Goal: Communication & Community: Ask a question

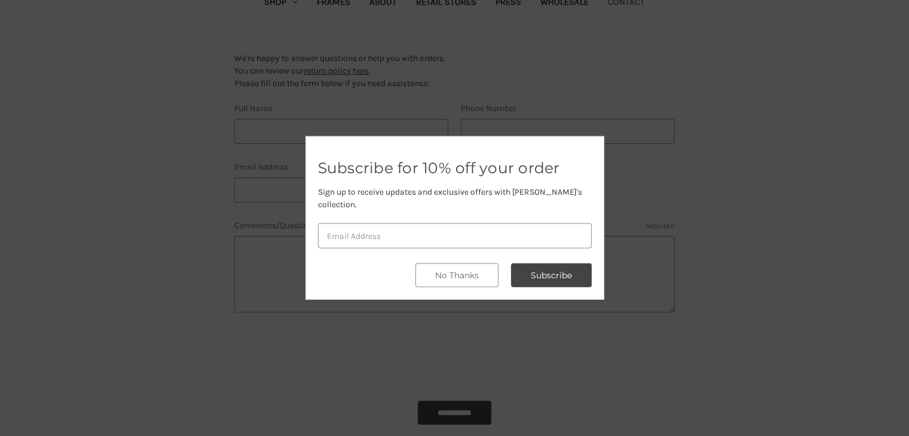
scroll to position [179, 0]
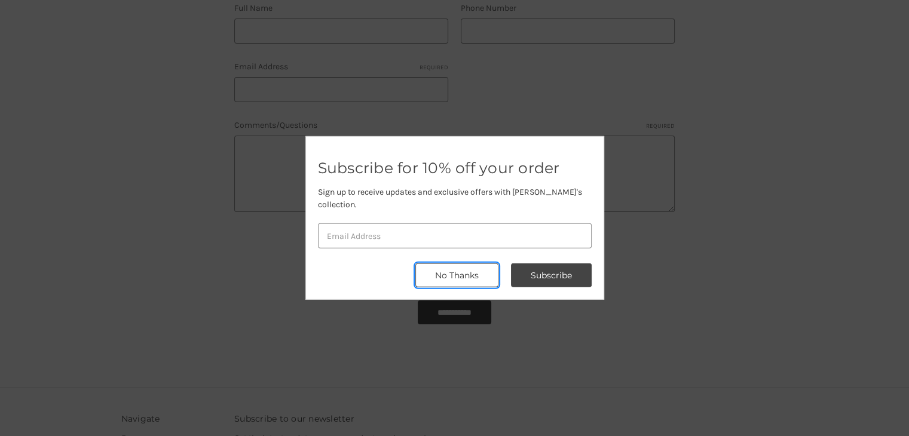
click at [469, 264] on button "No Thanks" at bounding box center [456, 276] width 83 height 24
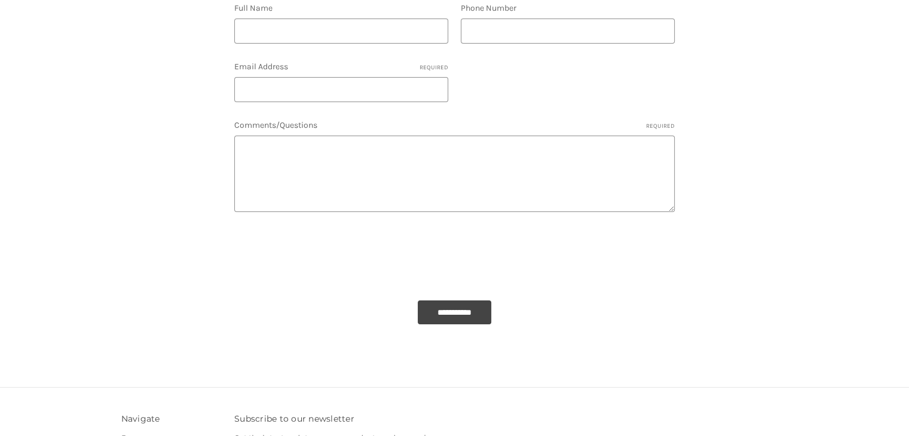
scroll to position [0, 0]
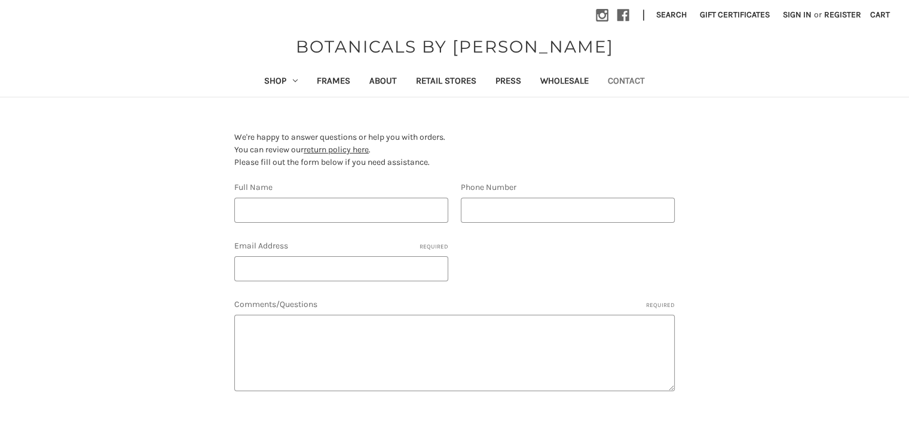
type input "[PERSON_NAME]"
type input "1201201200"
type input "[EMAIL_ADDRESS][DOMAIN_NAME]"
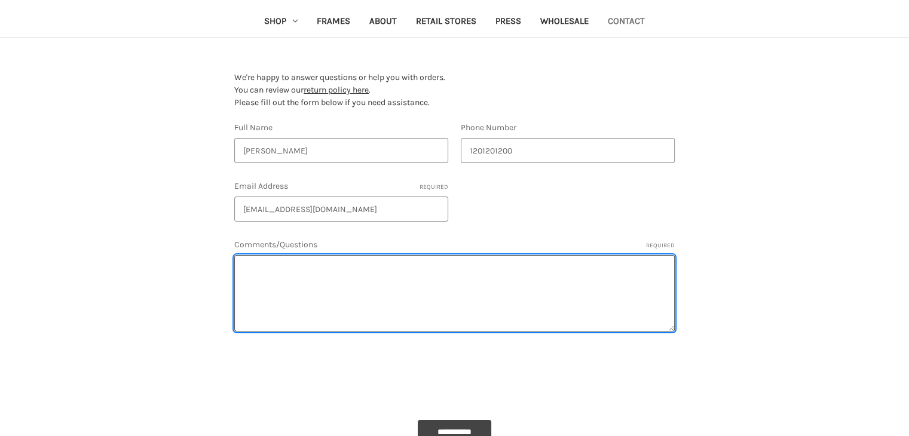
click at [349, 284] on textarea "Comments/Questions Required" at bounding box center [454, 293] width 441 height 77
paste textarea ""Hi, I visited your website online and discovered that it was not showing up in…"
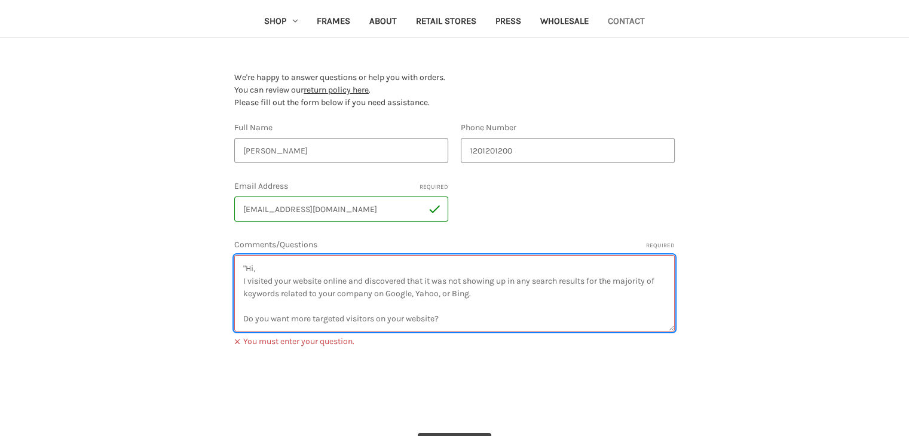
scroll to position [93, 0]
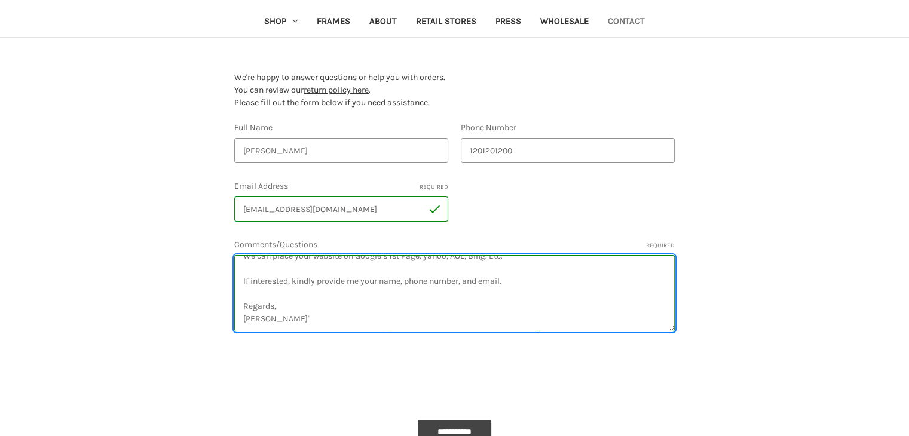
type textarea ""Hi, I visited your website online and discovered that it was not showing up in…"
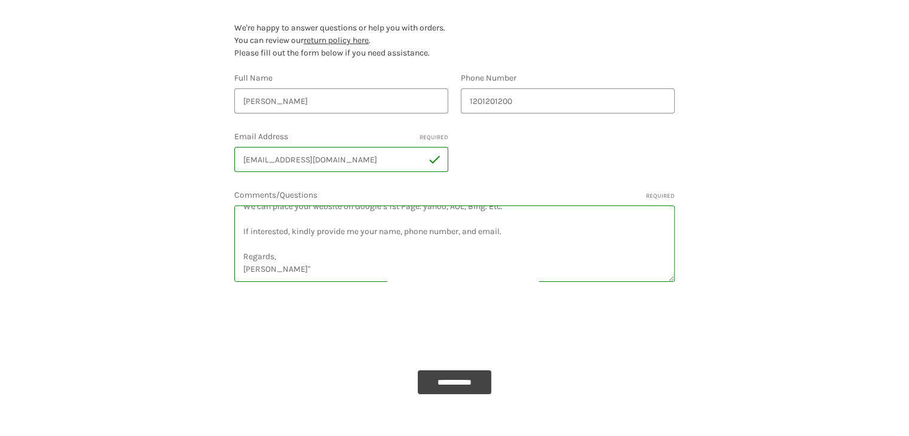
scroll to position [179, 0]
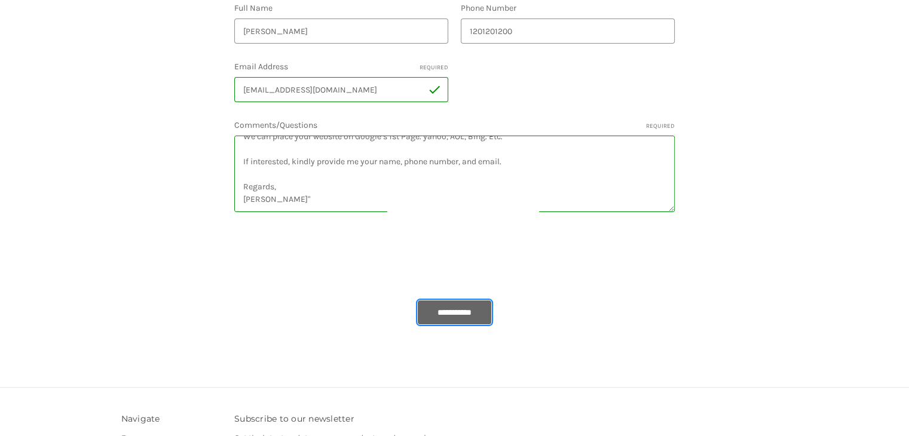
click at [447, 312] on input "**********" at bounding box center [455, 313] width 74 height 24
